Goal: Information Seeking & Learning: Learn about a topic

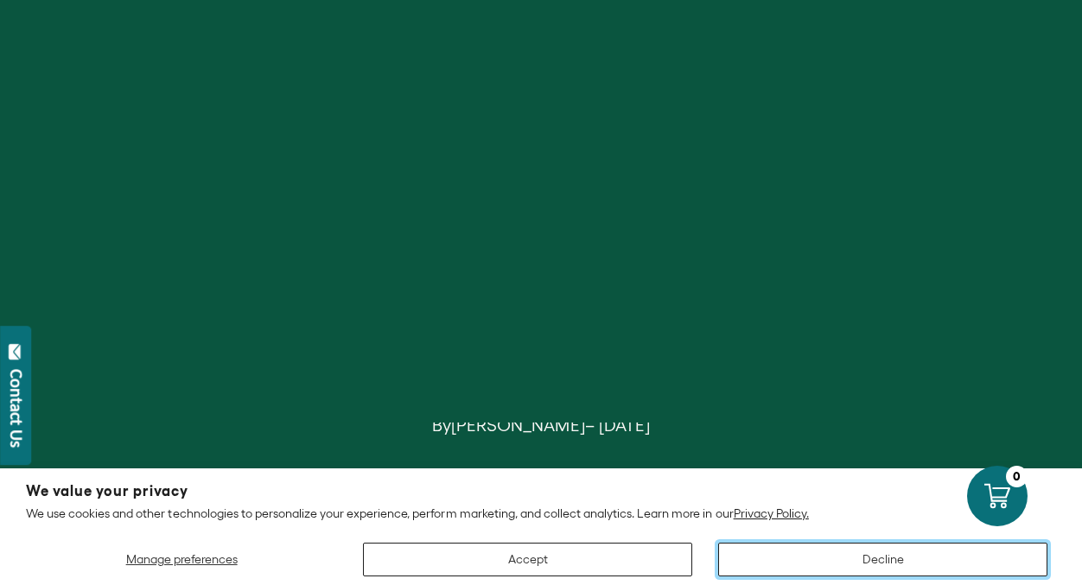
click at [772, 564] on button "Decline" at bounding box center [882, 560] width 329 height 34
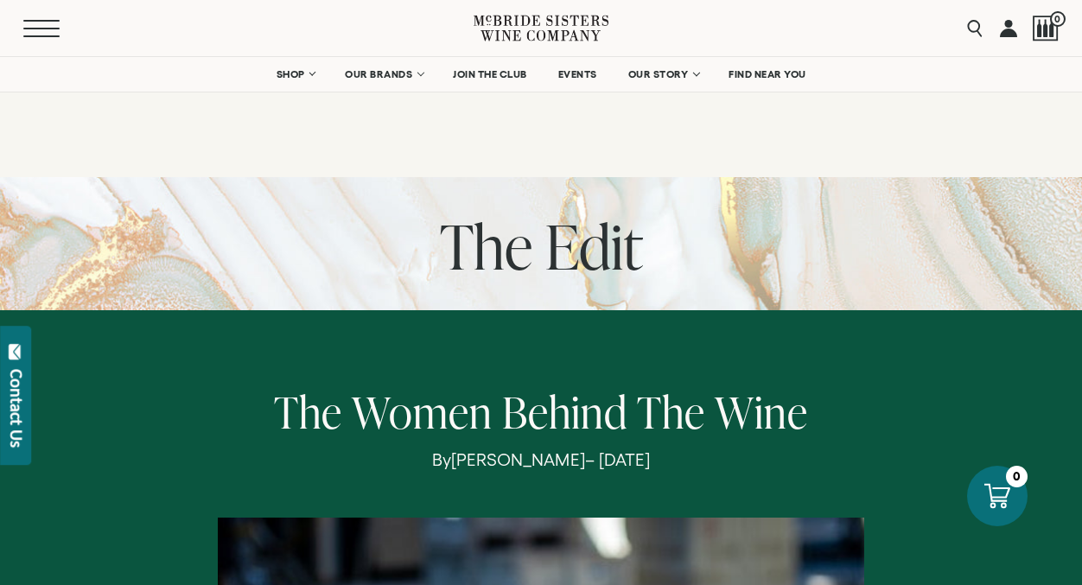
click at [38, 31] on button "Menu" at bounding box center [54, 28] width 62 height 17
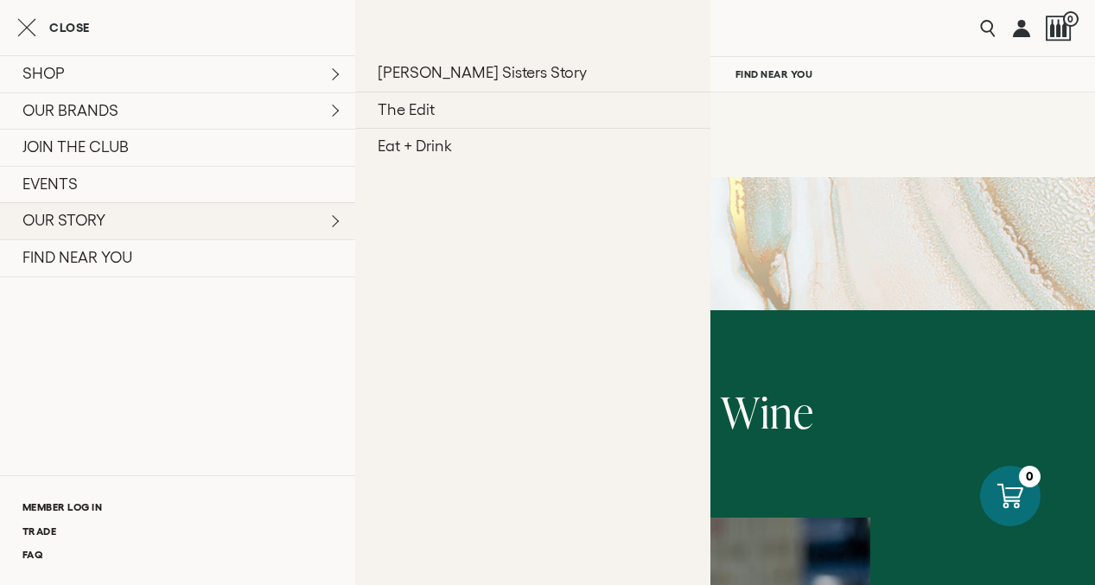
click at [111, 231] on link "OUR STORY" at bounding box center [177, 220] width 355 height 37
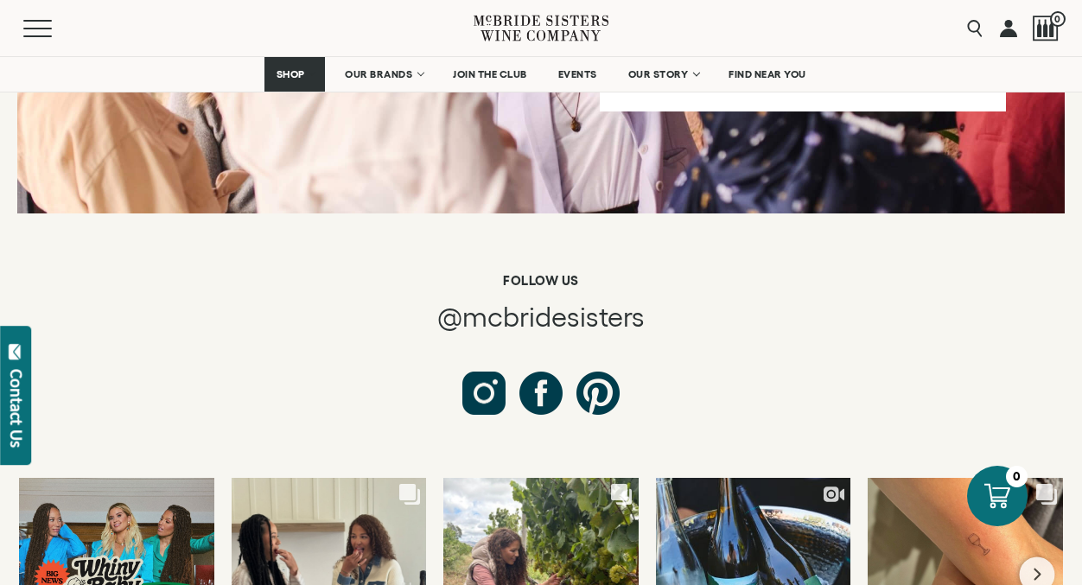
scroll to position [6086, 0]
